Goal: Find specific page/section: Find specific page/section

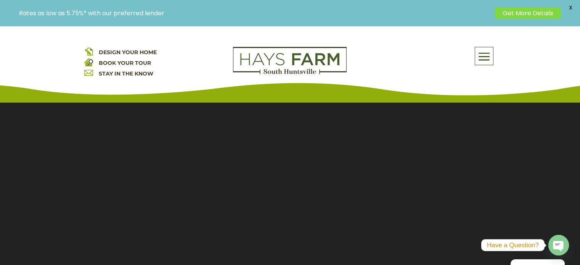
click at [483, 54] on span at bounding box center [484, 57] width 18 height 18
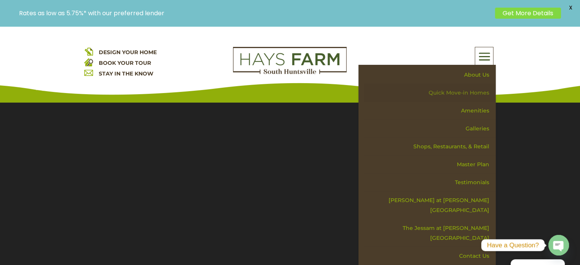
click at [470, 91] on link "Quick Move-in Homes" at bounding box center [430, 93] width 132 height 18
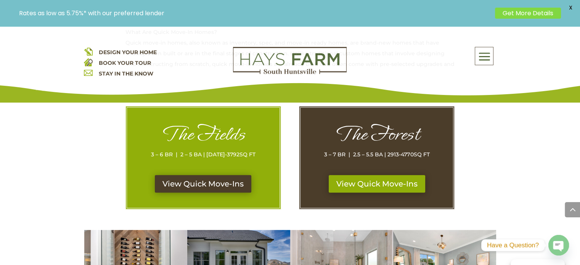
scroll to position [381, 0]
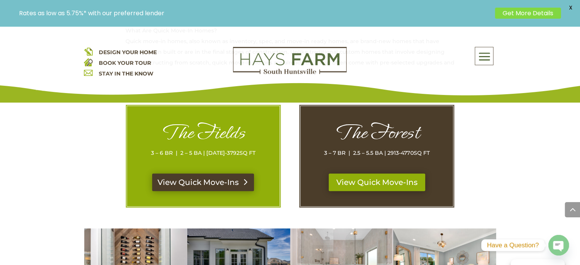
click at [209, 186] on link "View Quick Move-Ins" at bounding box center [203, 182] width 102 height 18
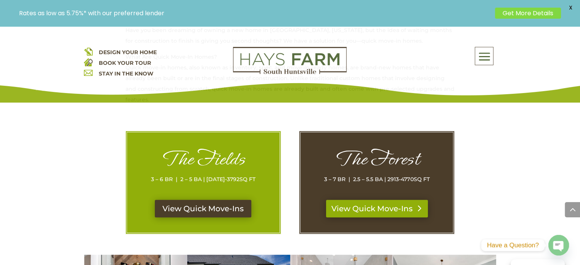
click at [389, 209] on link "View Quick Move-Ins" at bounding box center [377, 209] width 102 height 18
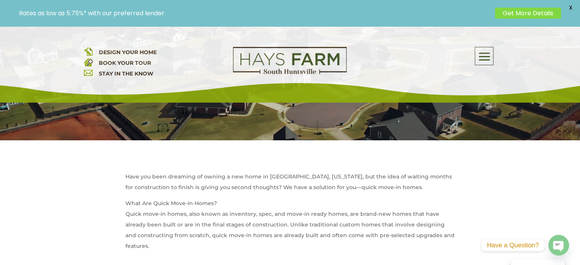
scroll to position [343, 0]
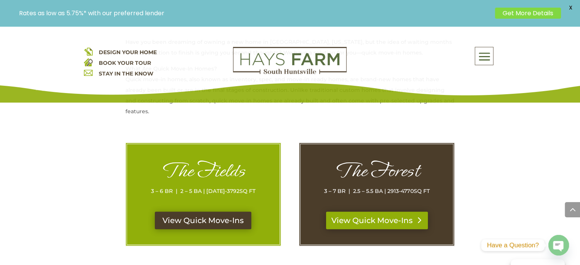
click at [357, 226] on link "View Quick Move-Ins" at bounding box center [377, 221] width 102 height 18
